Goal: Check status: Check status

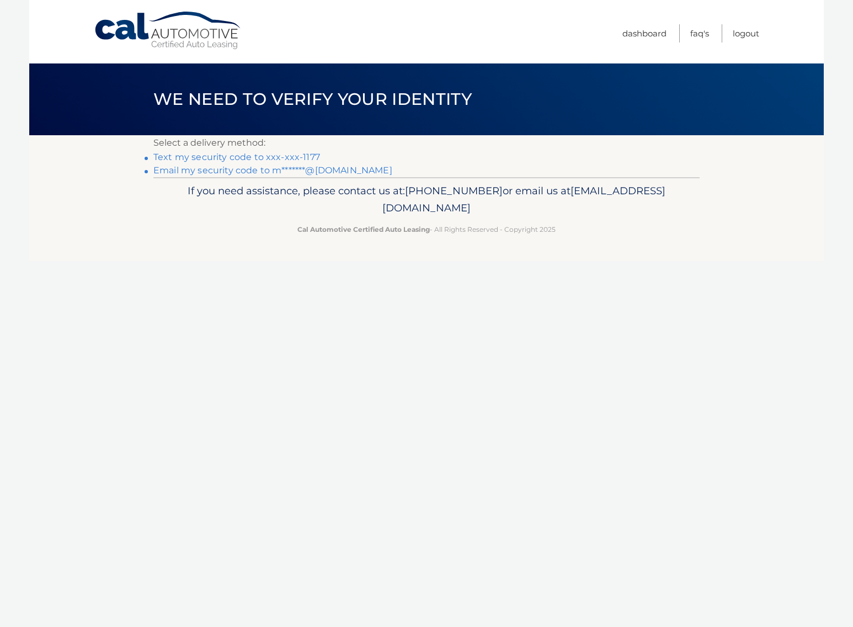
click at [286, 155] on link "Text my security code to xxx-xxx-1177" at bounding box center [236, 157] width 167 height 10
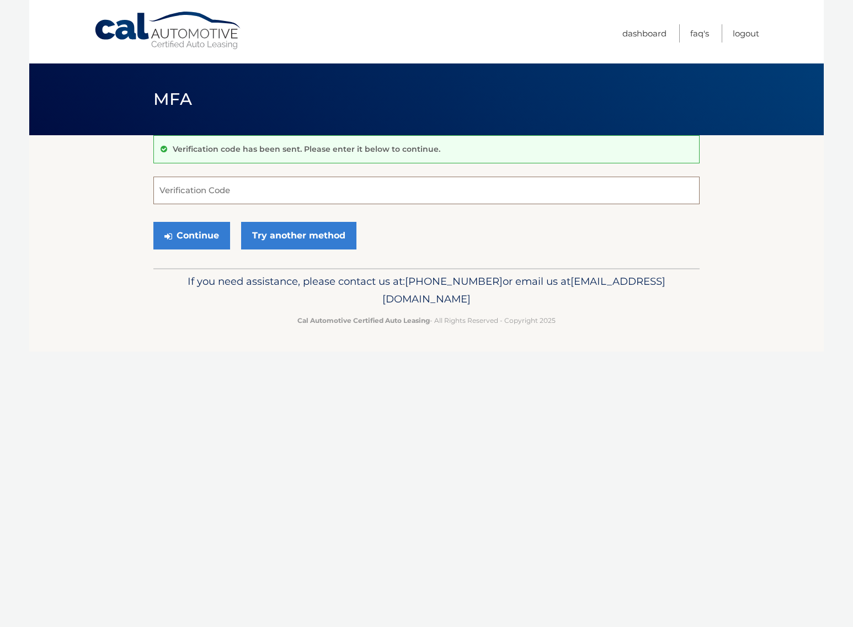
click at [223, 195] on input "Verification Code" at bounding box center [426, 191] width 546 height 28
type input "588631"
click at [153, 222] on button "Continue" at bounding box center [191, 236] width 77 height 28
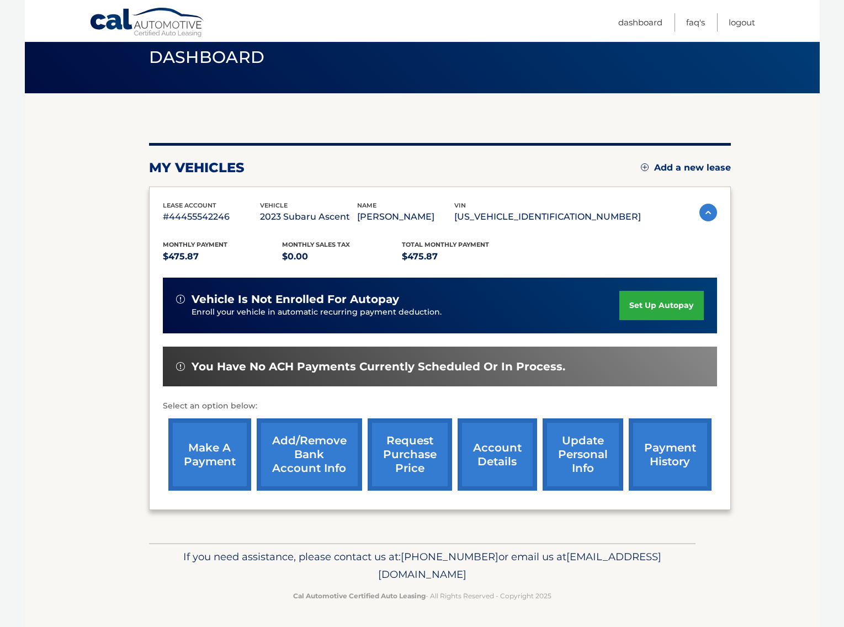
scroll to position [69, 0]
click at [378, 447] on link "request purchase price" at bounding box center [409, 454] width 84 height 72
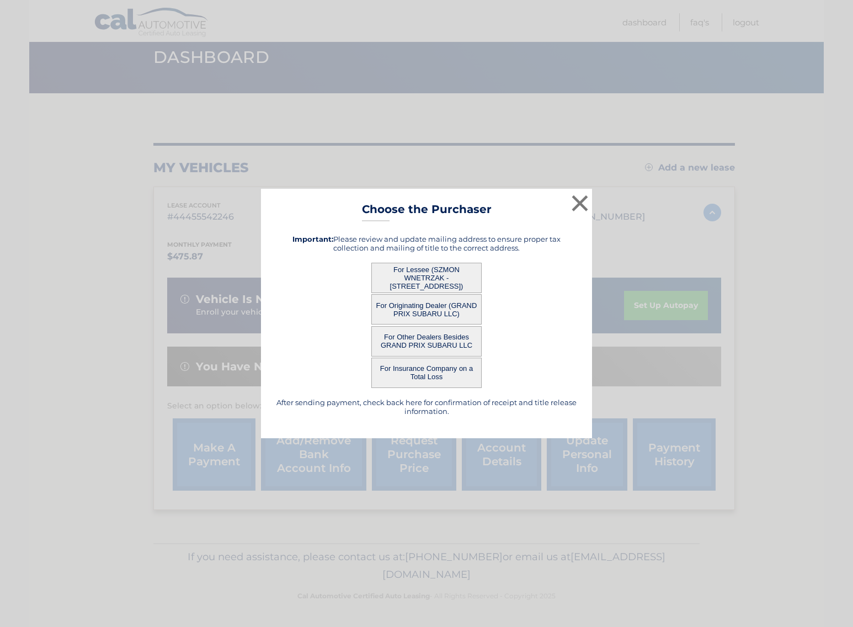
click at [410, 274] on button "For Lessee (SZMON WNETRZAK - [STREET_ADDRESS])" at bounding box center [426, 278] width 110 height 30
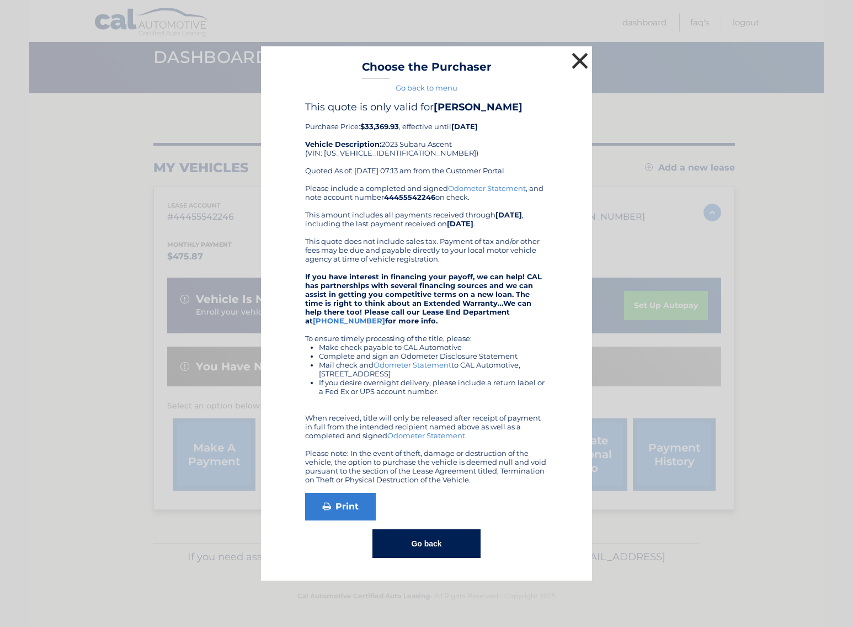
click at [577, 56] on button "×" at bounding box center [580, 61] width 22 height 22
